Goal: Task Accomplishment & Management: Use online tool/utility

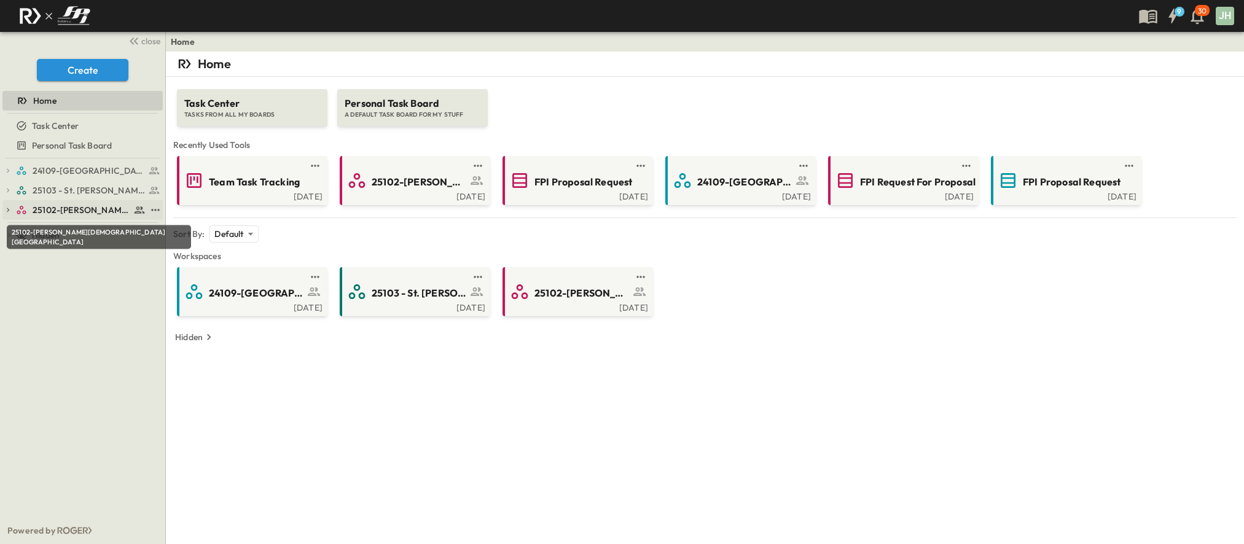
click at [66, 208] on span "25102-[PERSON_NAME][DEMOGRAPHIC_DATA][GEOGRAPHIC_DATA]" at bounding box center [82, 210] width 98 height 12
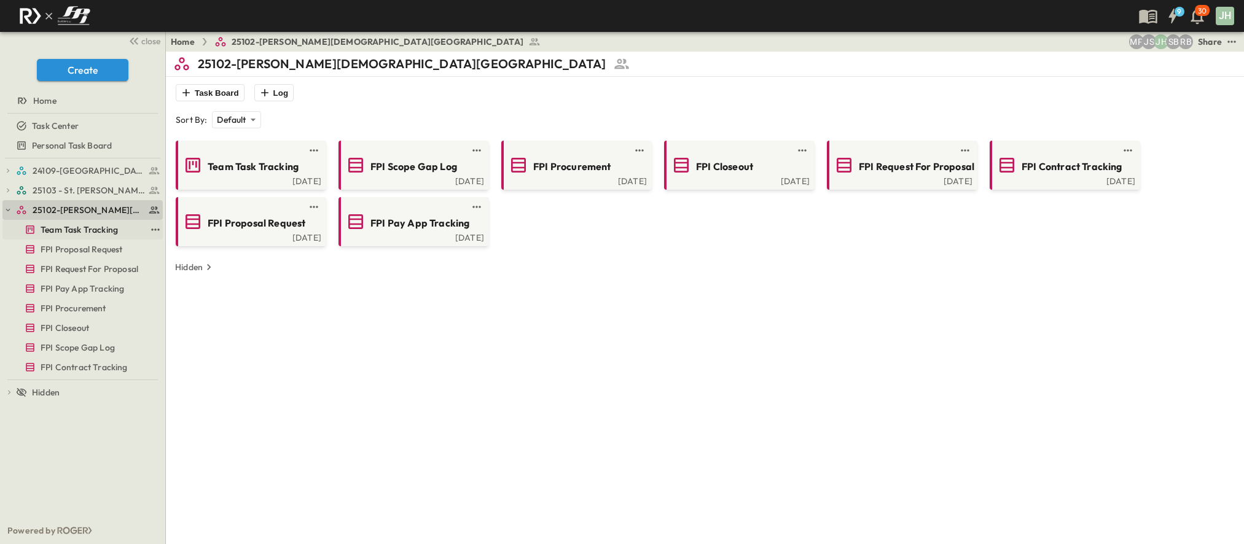
click at [84, 232] on span "Team Task Tracking" at bounding box center [79, 230] width 77 height 12
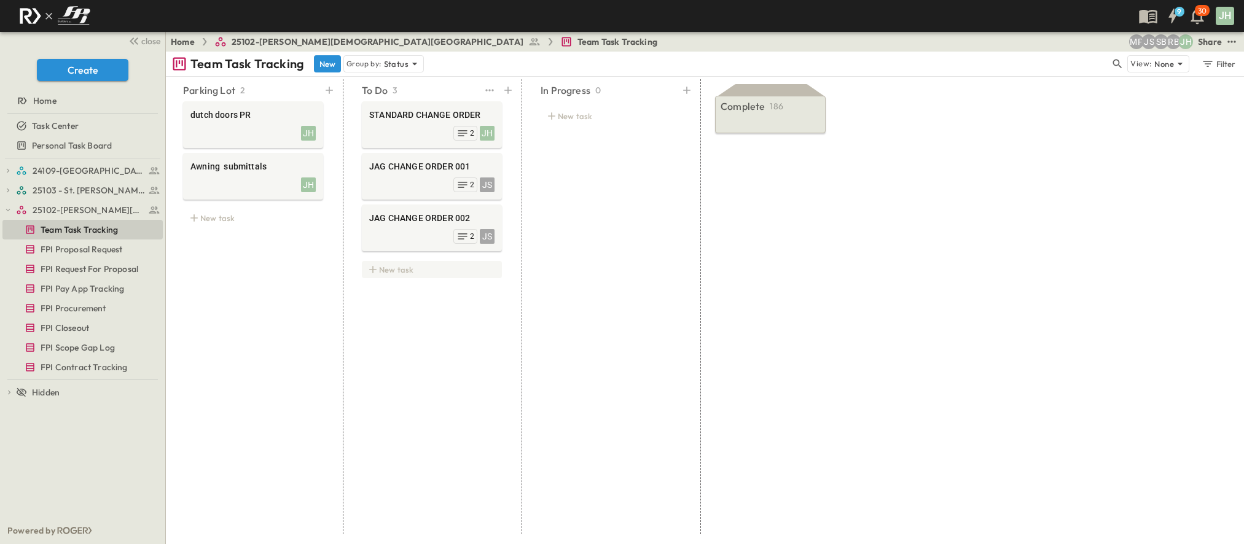
click at [434, 277] on div "New task" at bounding box center [432, 269] width 140 height 17
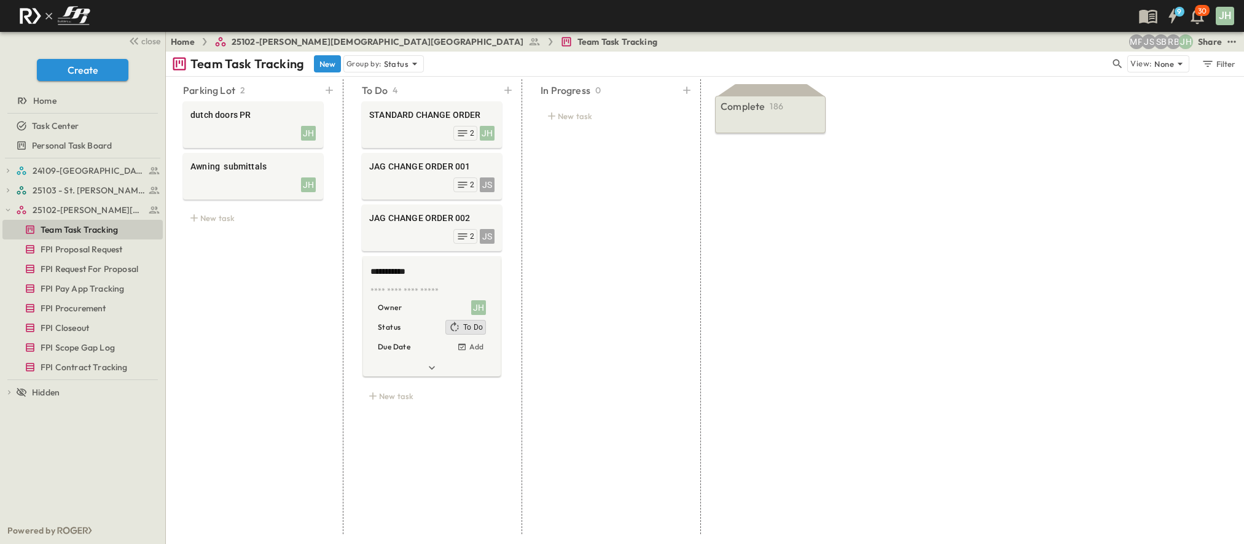
type textarea "**********"
click at [645, 257] on div "In Progress 0 New task" at bounding box center [611, 306] width 170 height 455
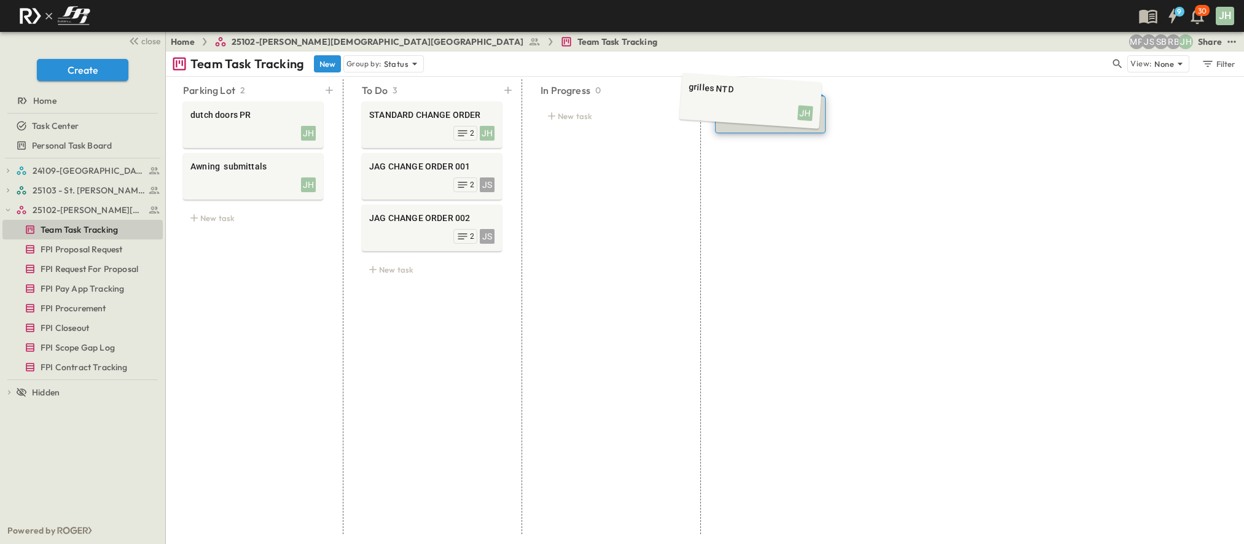
drag, startPoint x: 419, startPoint y: 278, endPoint x: 739, endPoint y: 98, distance: 367.3
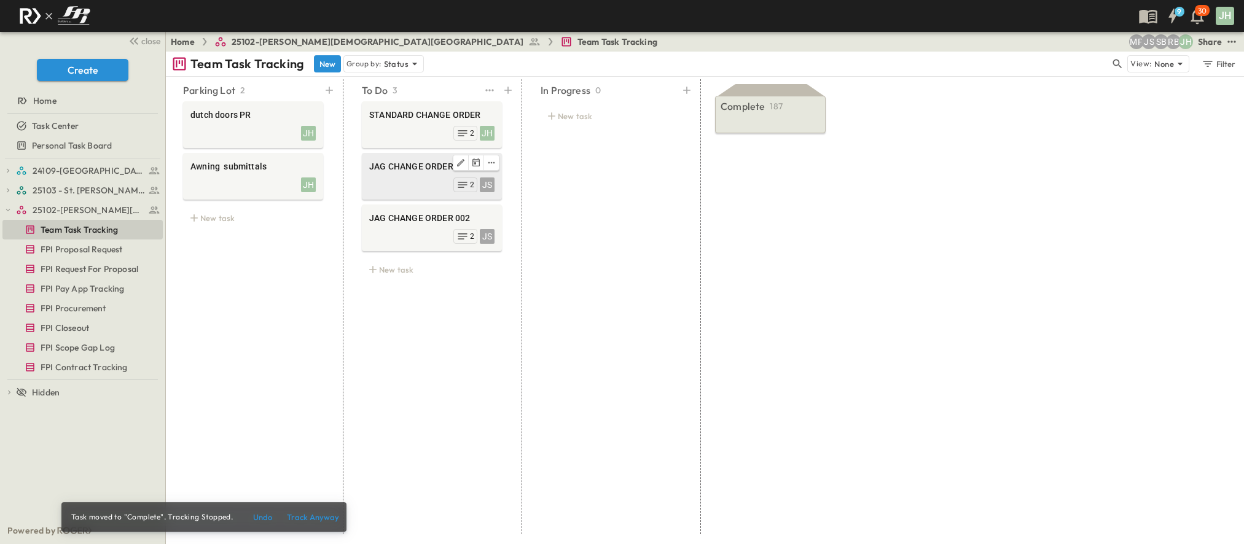
click at [425, 172] on span "JAG CHANGE ORDER 001" at bounding box center [431, 166] width 125 height 12
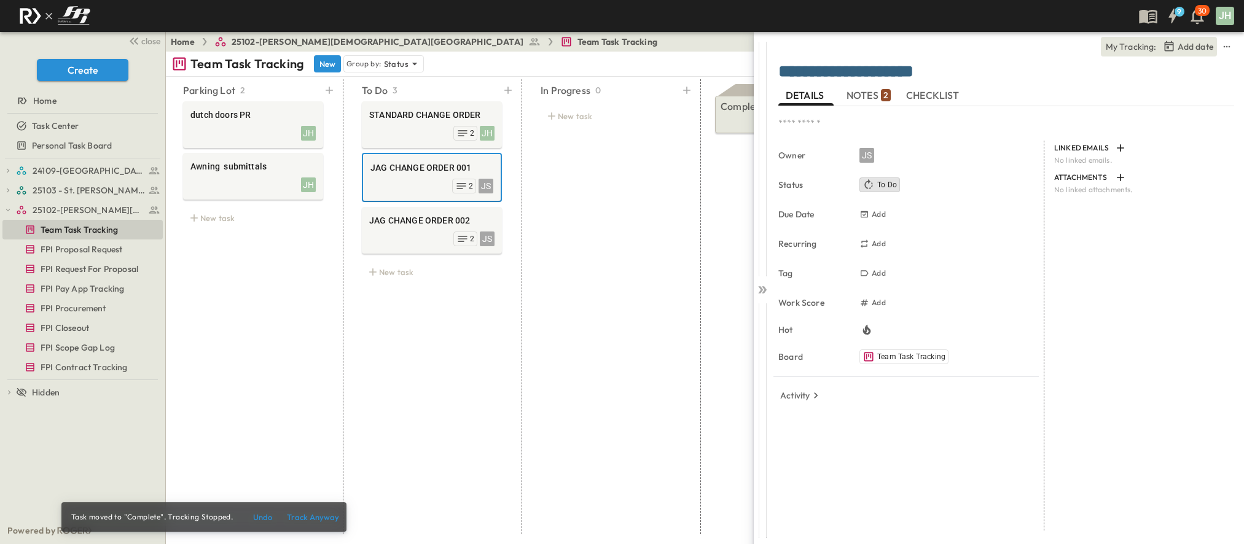
click at [850, 92] on span "NOTES 2" at bounding box center [869, 95] width 44 height 11
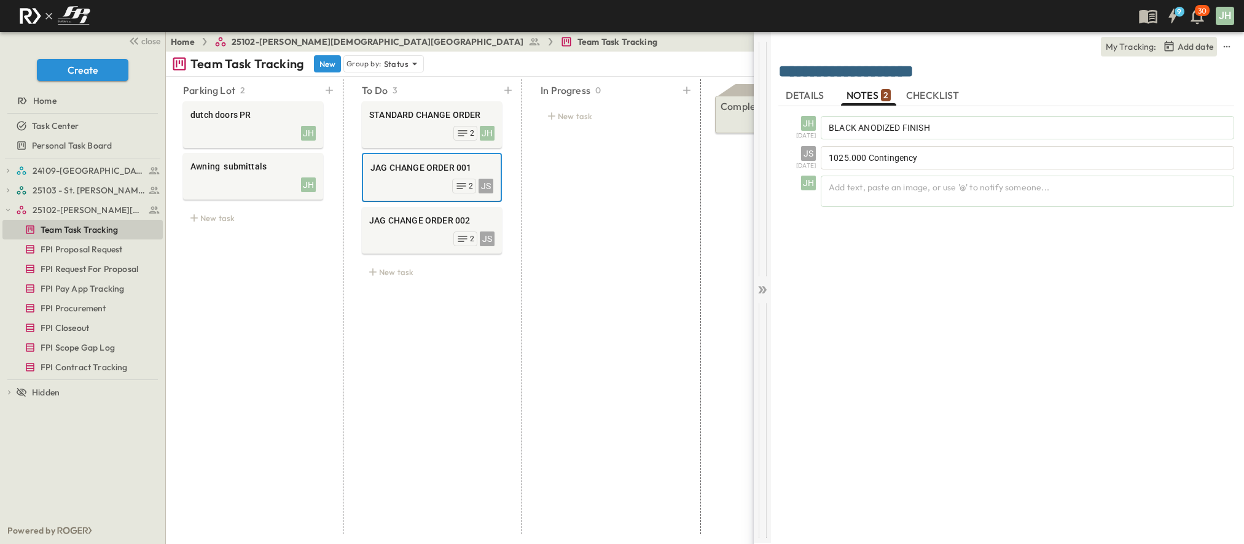
click at [767, 304] on div at bounding box center [762, 421] width 17 height 235
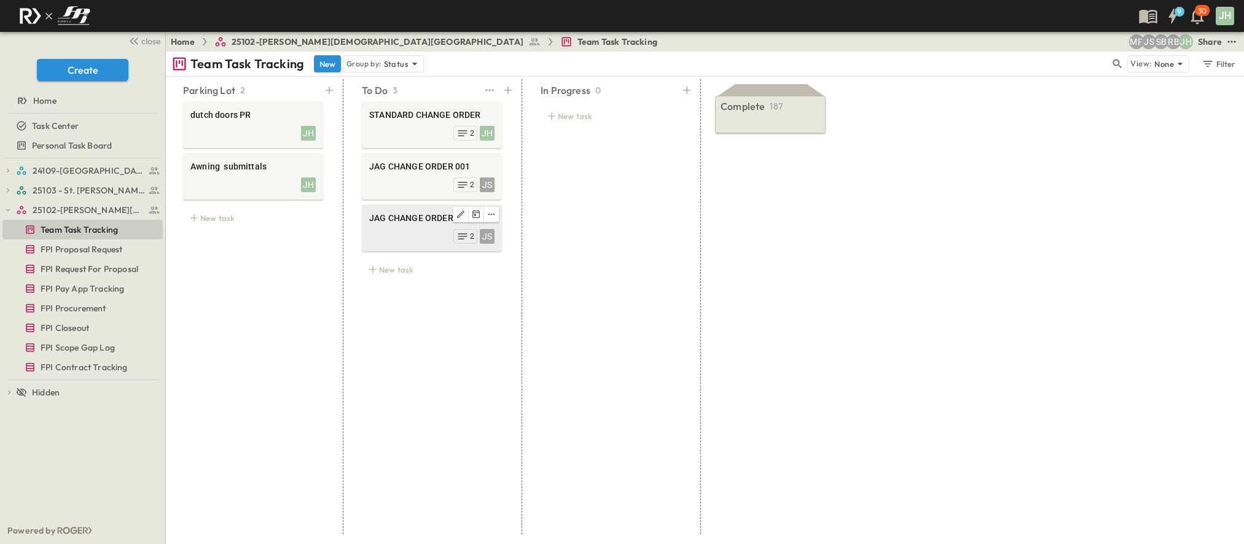
click at [447, 229] on div "JS 2" at bounding box center [431, 235] width 125 height 17
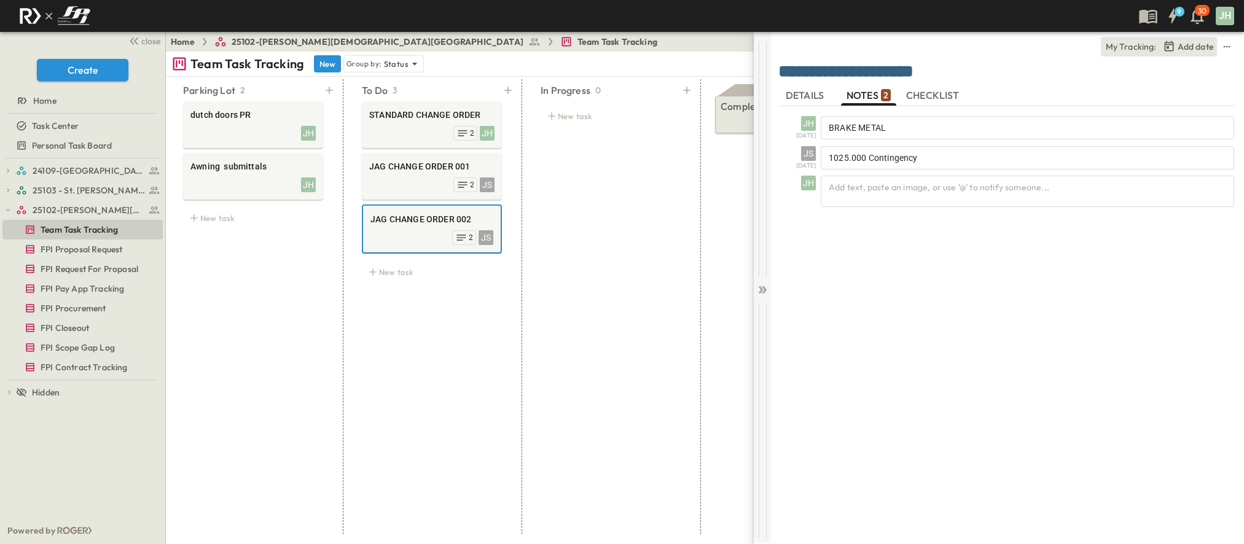
click at [769, 294] on div at bounding box center [762, 287] width 17 height 511
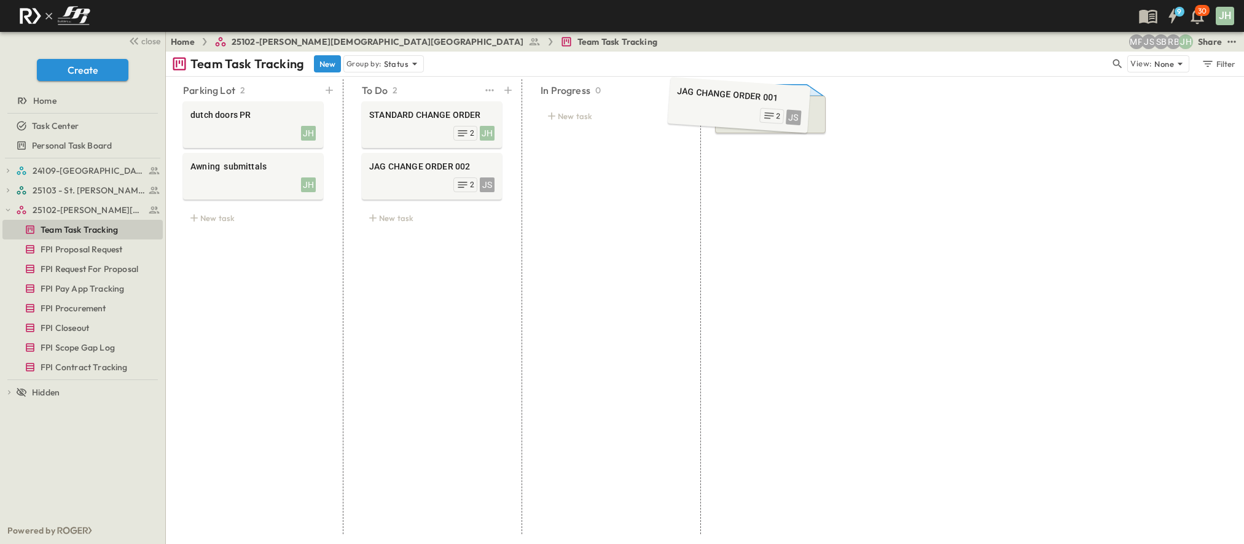
drag, startPoint x: 436, startPoint y: 187, endPoint x: 743, endPoint y: 115, distance: 315.5
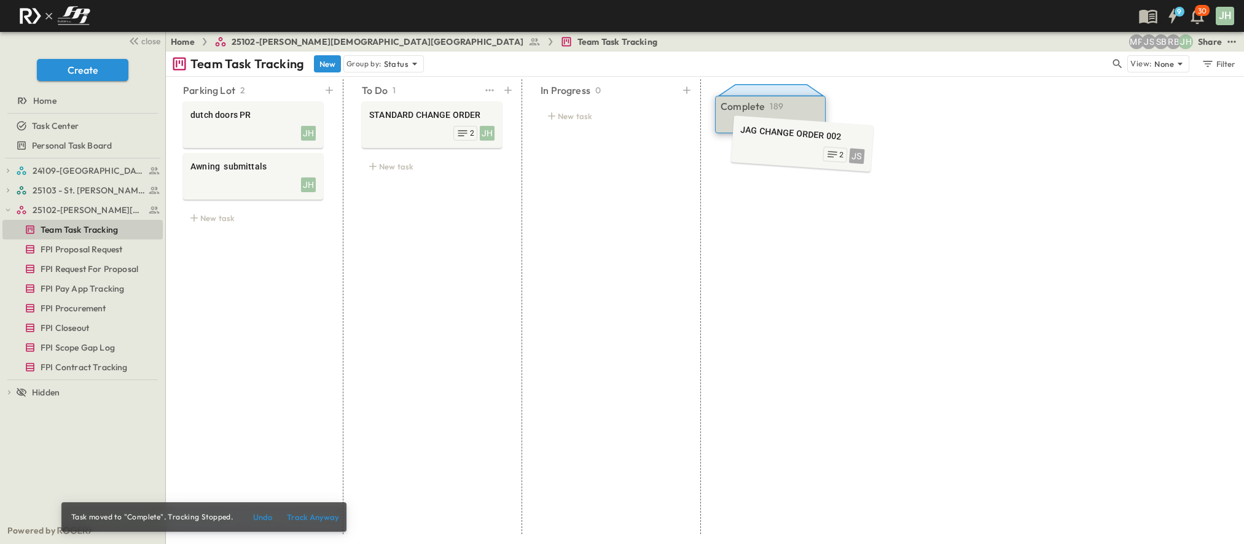
drag, startPoint x: 404, startPoint y: 164, endPoint x: 786, endPoint y: 111, distance: 385.3
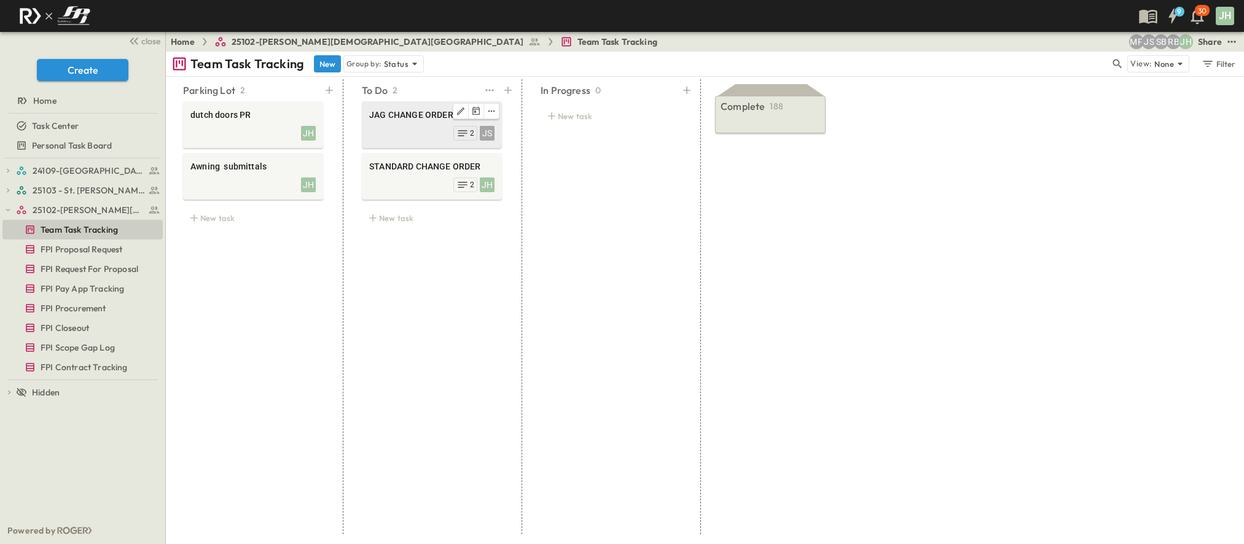
click at [424, 138] on div "JS 2" at bounding box center [431, 132] width 125 height 17
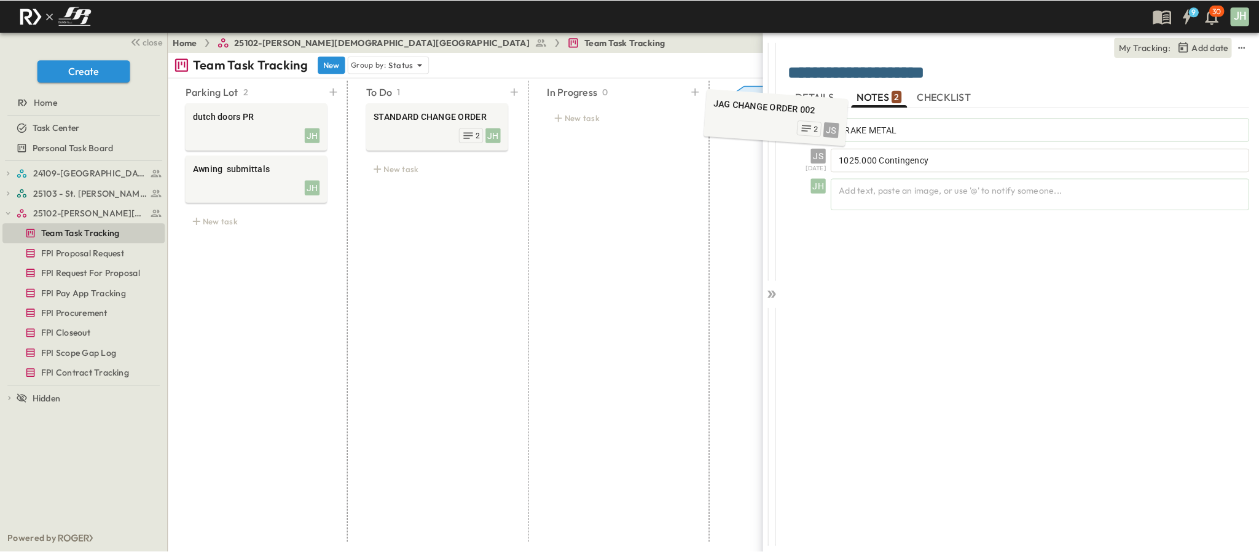
scroll to position [0, 81]
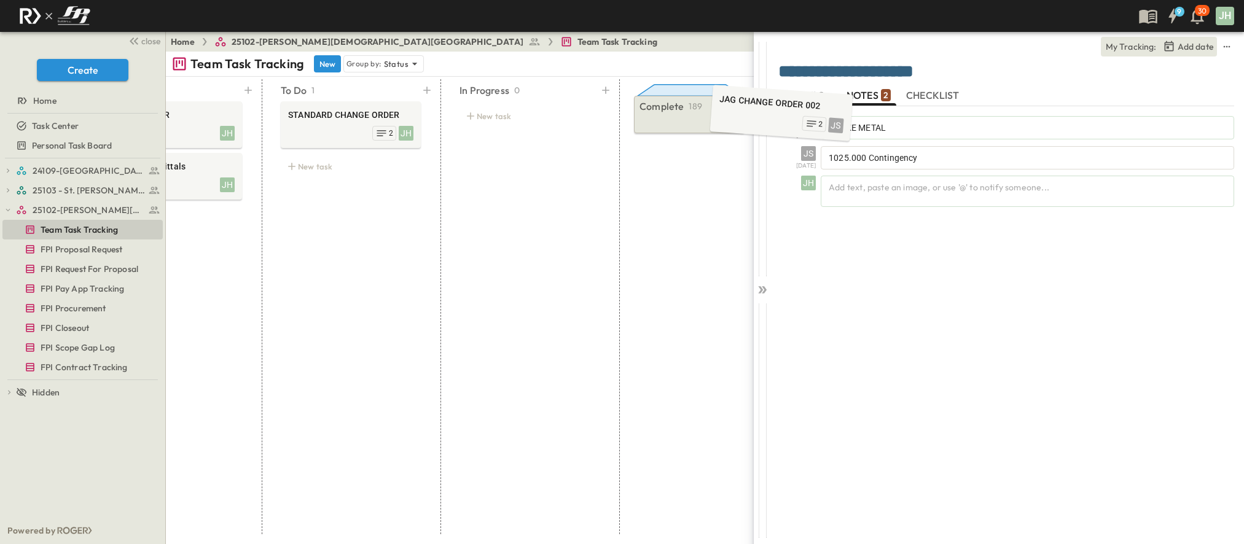
drag, startPoint x: 402, startPoint y: 115, endPoint x: 688, endPoint y: 104, distance: 286.5
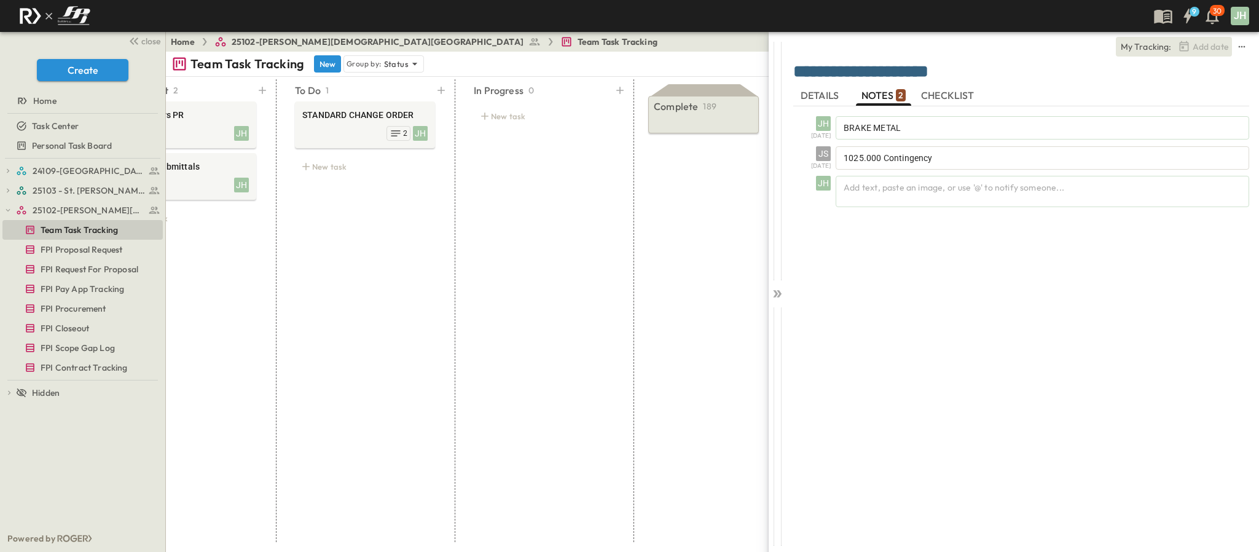
scroll to position [0, 66]
click at [769, 300] on div "**********" at bounding box center [975, 276] width 567 height 552
click at [782, 301] on div at bounding box center [777, 291] width 17 height 519
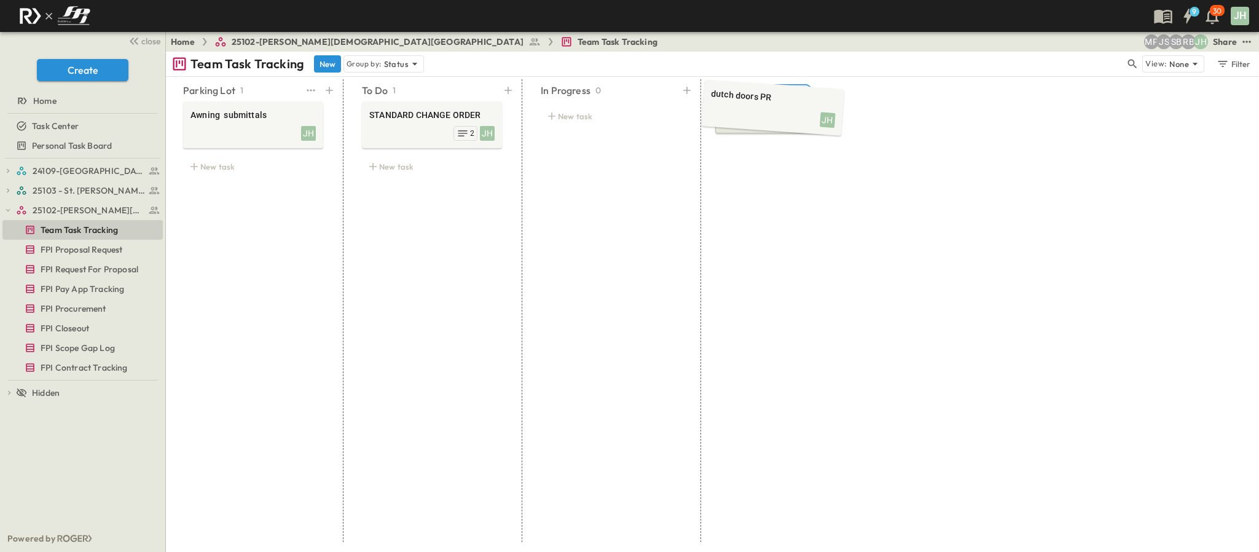
drag, startPoint x: 236, startPoint y: 133, endPoint x: 761, endPoint y: 117, distance: 525.6
